Goal: Task Accomplishment & Management: Complete application form

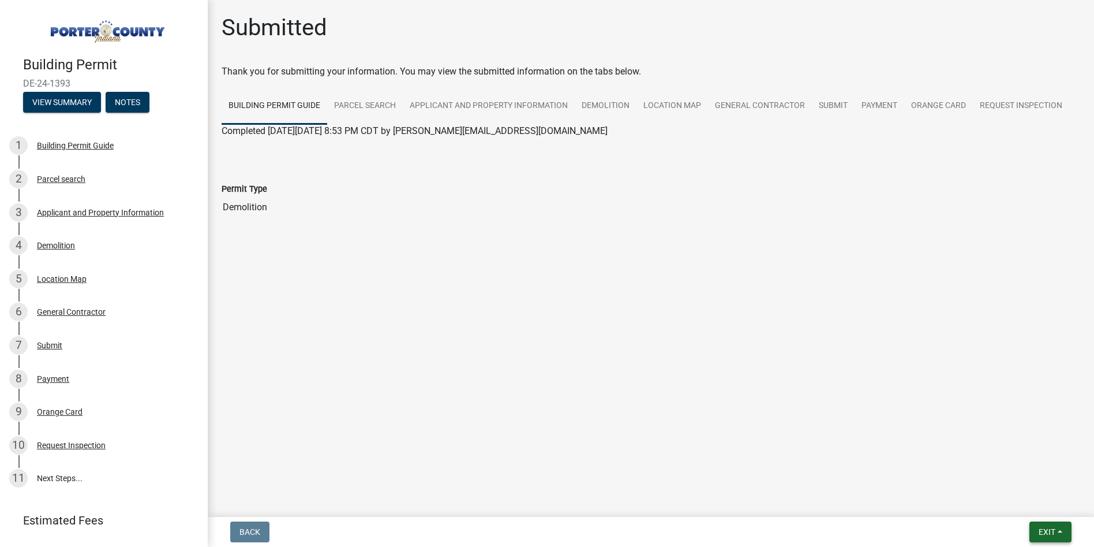
click at [1047, 529] on span "Exit" at bounding box center [1047, 531] width 17 height 9
click at [1013, 504] on button "Save & Exit" at bounding box center [1026, 502] width 92 height 28
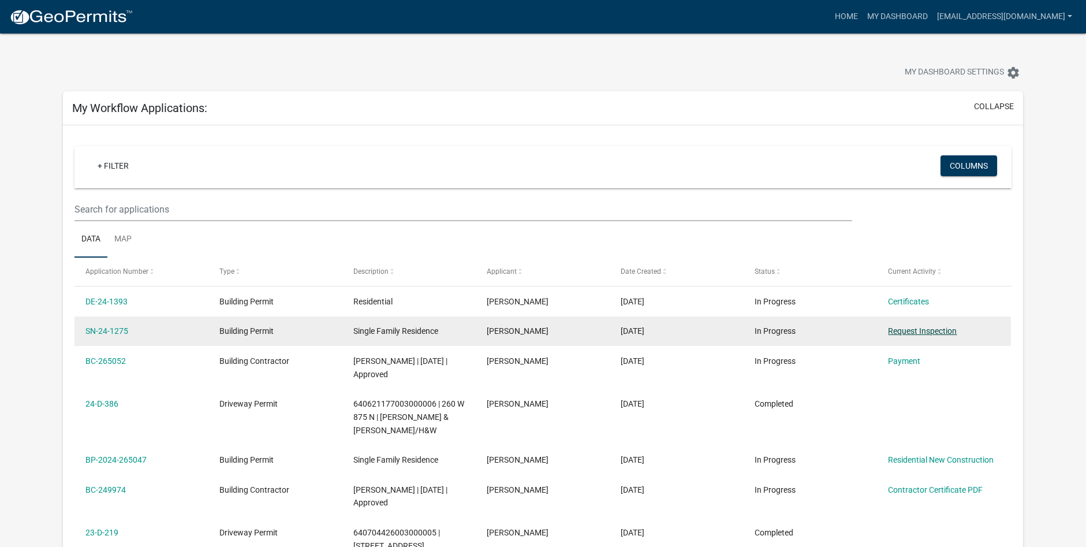
click at [906, 330] on link "Request Inspection" at bounding box center [922, 330] width 69 height 9
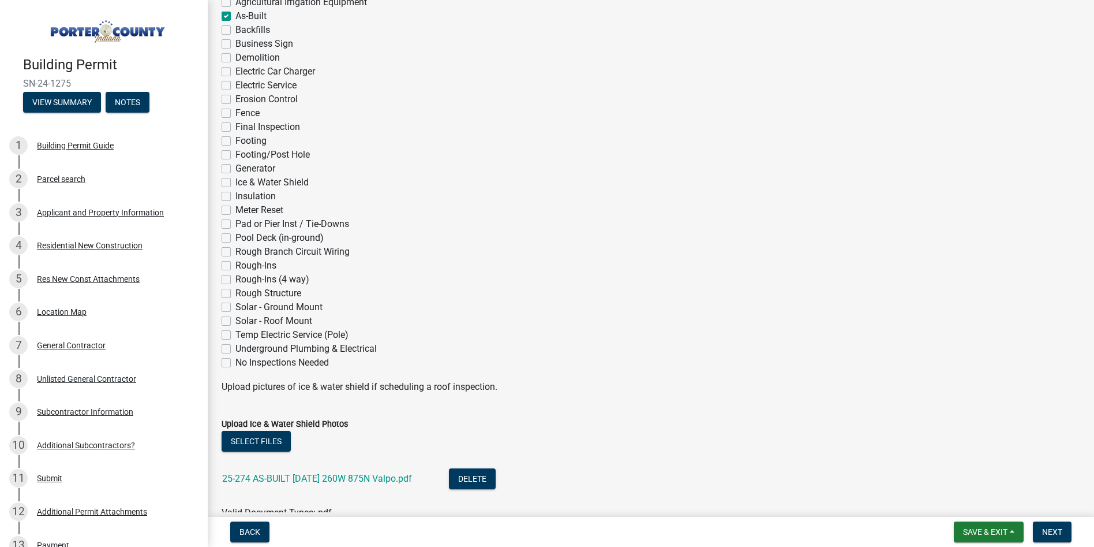
scroll to position [231, 0]
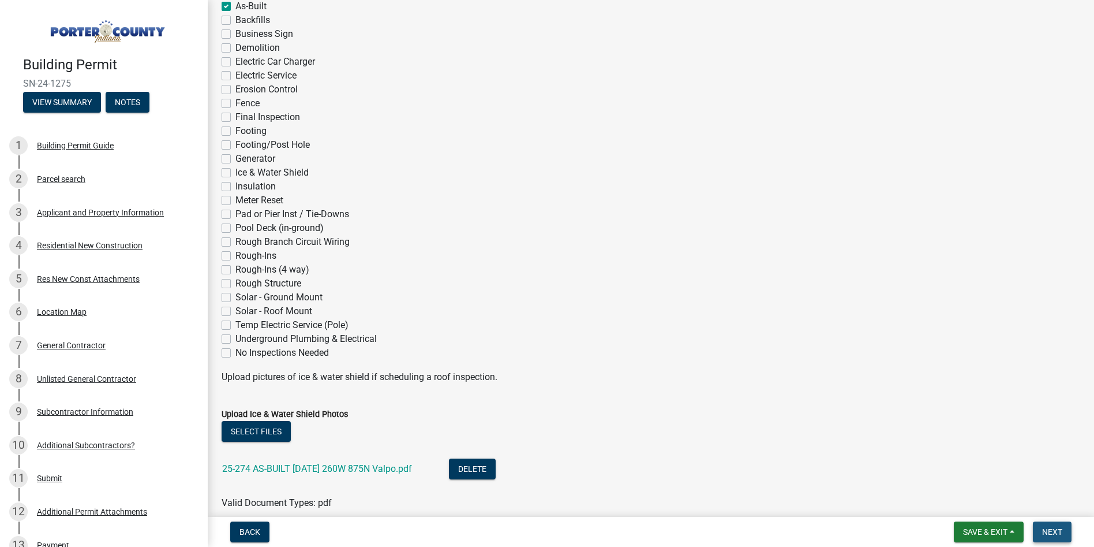
click at [1048, 530] on span "Next" at bounding box center [1052, 531] width 20 height 9
click at [995, 529] on span "Save & Exit" at bounding box center [985, 531] width 44 height 9
click at [974, 502] on button "Save & Exit" at bounding box center [978, 502] width 92 height 28
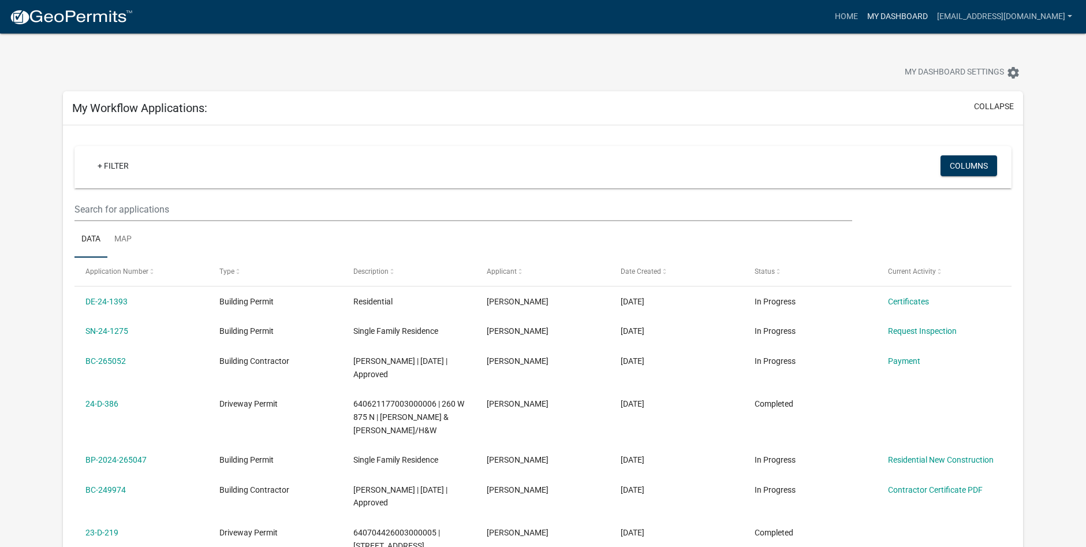
click at [932, 15] on link "My Dashboard" at bounding box center [897, 17] width 70 height 22
click at [1000, 15] on link "[EMAIL_ADDRESS][DOMAIN_NAME]" at bounding box center [1004, 17] width 144 height 22
click at [1025, 113] on link "Logout" at bounding box center [1027, 113] width 99 height 28
